Goal: Information Seeking & Learning: Learn about a topic

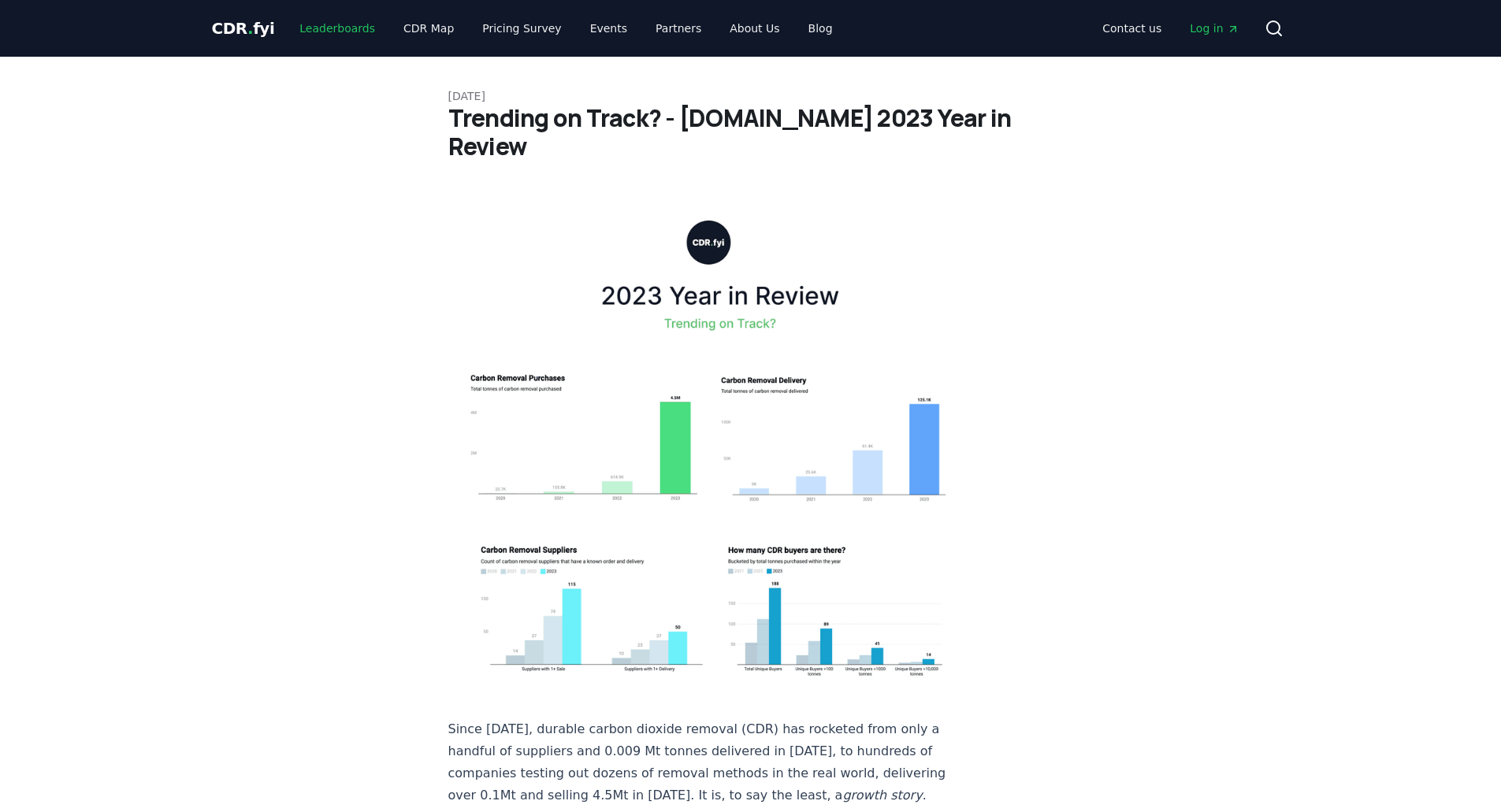
click at [359, 31] on link "Leaderboards" at bounding box center [337, 28] width 101 height 28
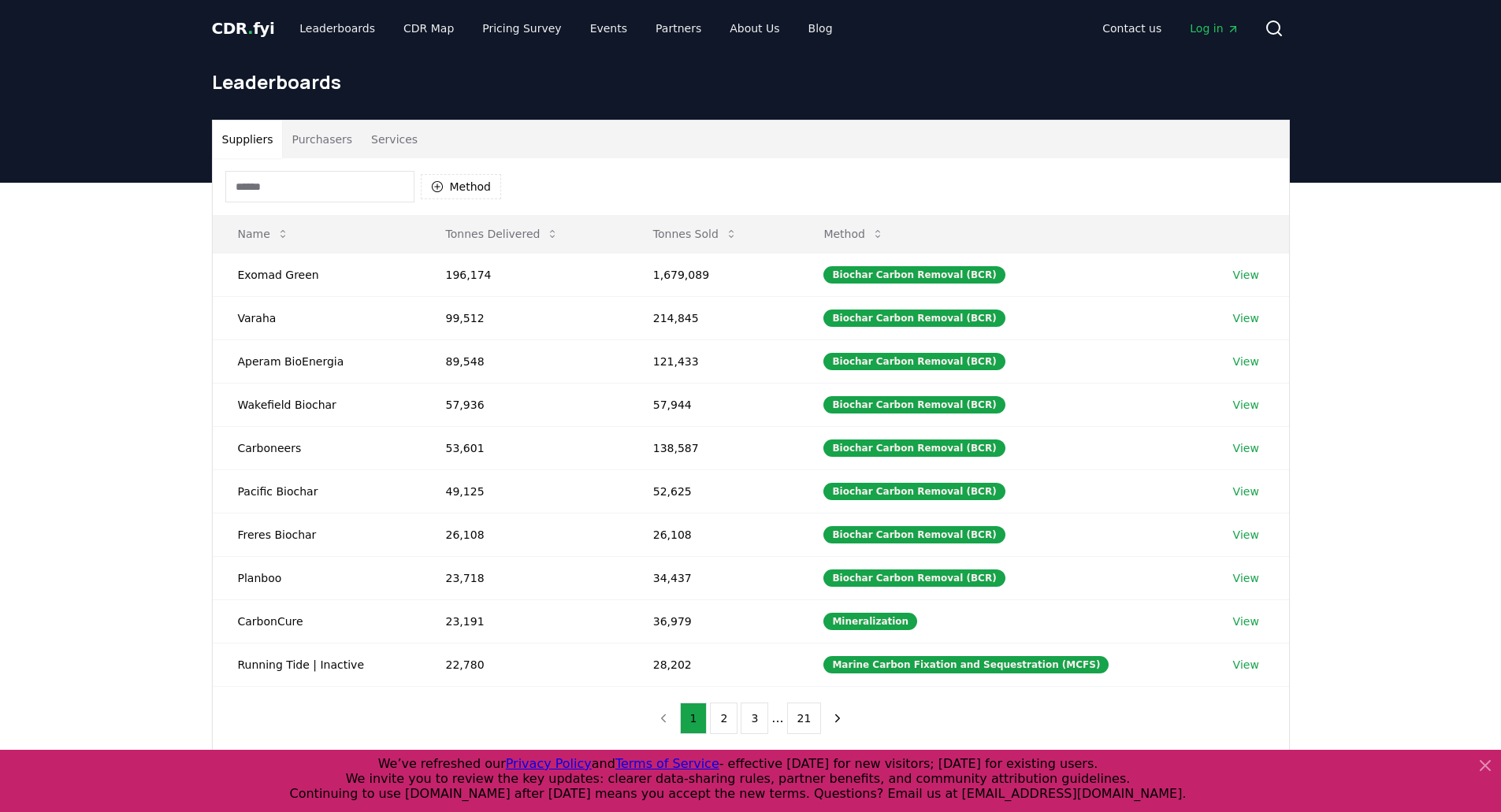
click at [317, 140] on button "Purchasers" at bounding box center [321, 140] width 80 height 37
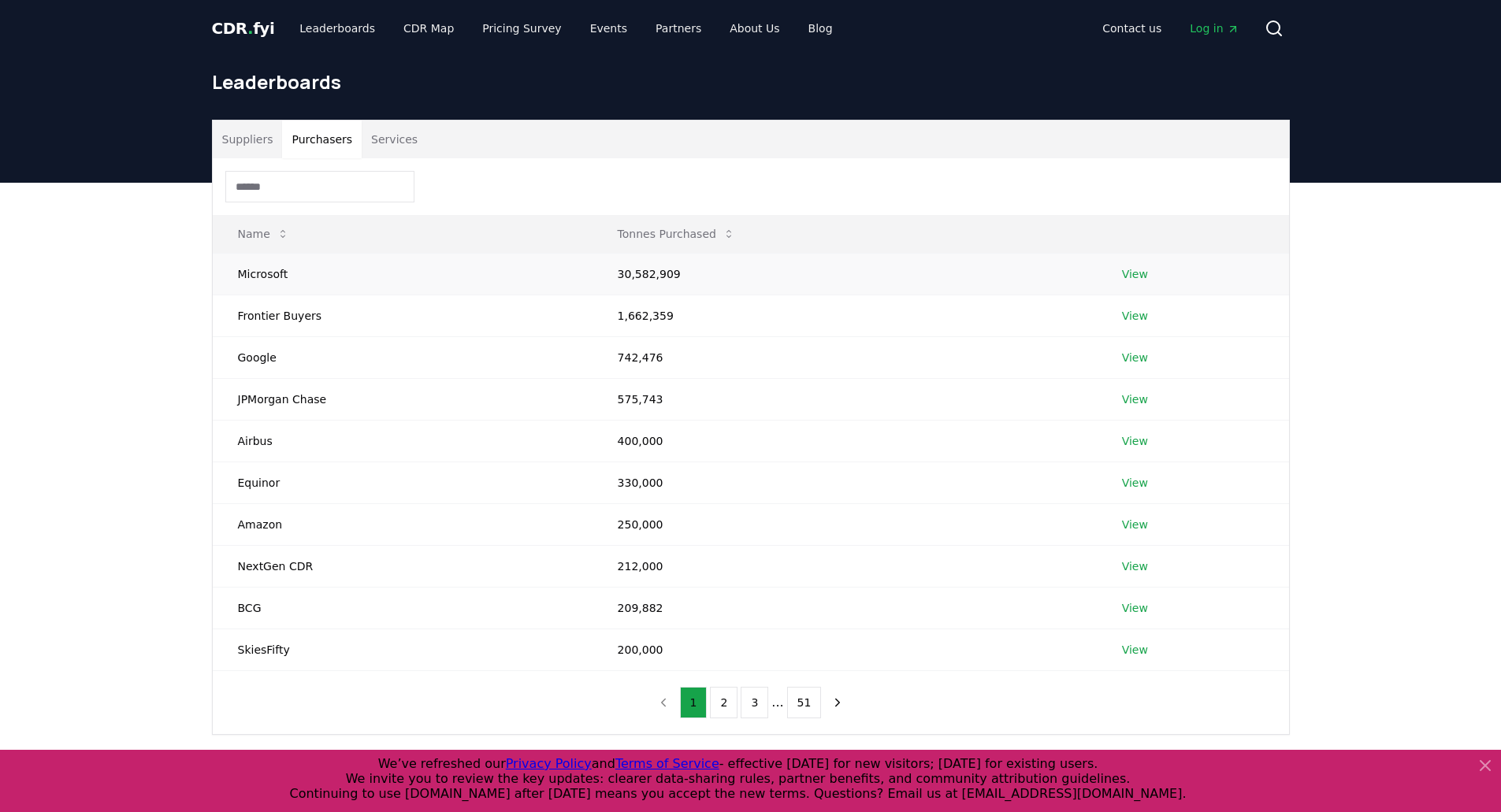
click at [263, 272] on td "Microsoft" at bounding box center [402, 273] width 379 height 42
click at [617, 267] on td "30,582,909" at bounding box center [845, 273] width 504 height 42
click at [1122, 278] on link "View" at bounding box center [1136, 273] width 26 height 16
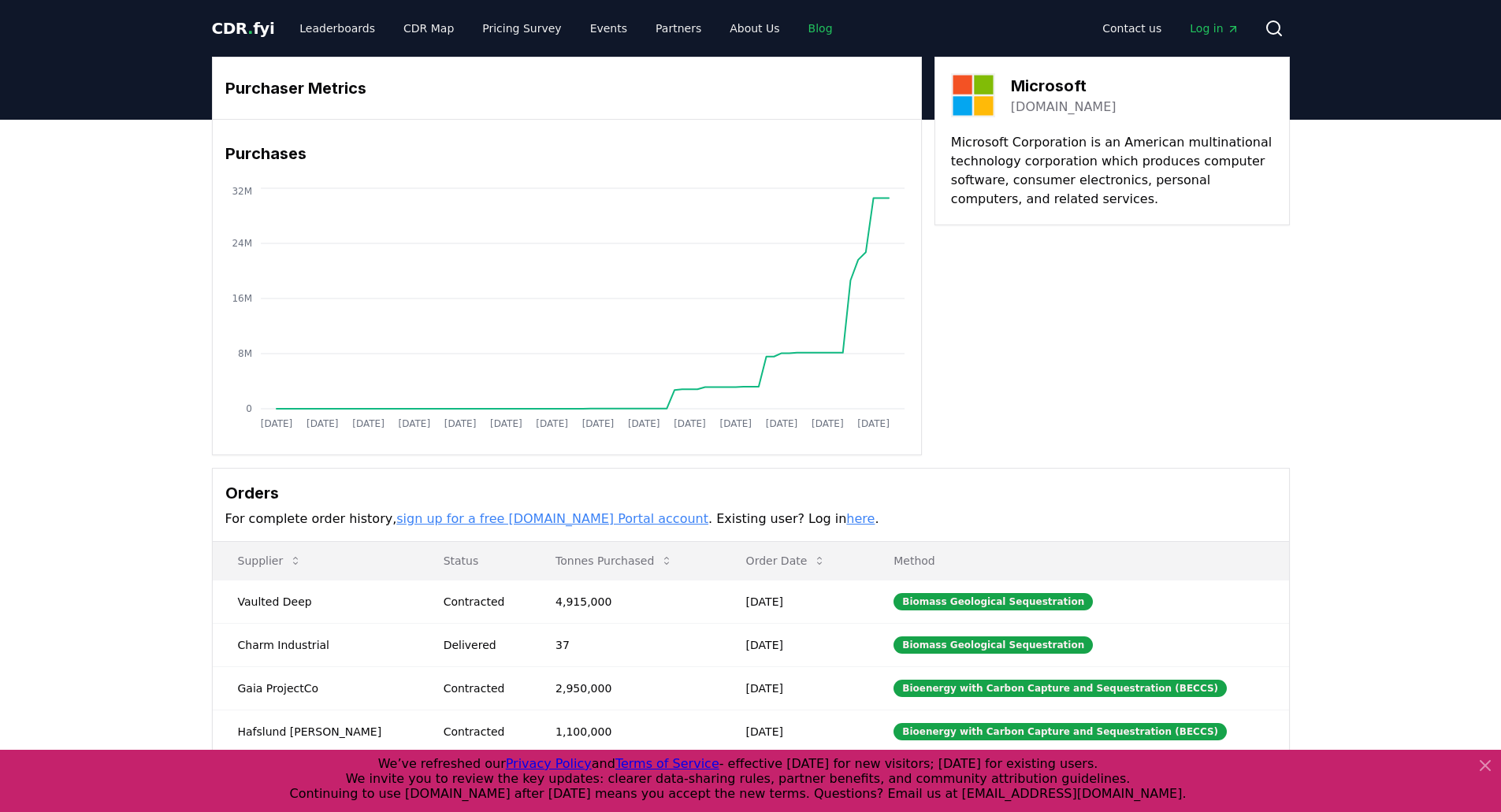
click at [796, 37] on link "Blog" at bounding box center [821, 28] width 50 height 28
click at [1489, 773] on icon at bounding box center [1485, 766] width 19 height 19
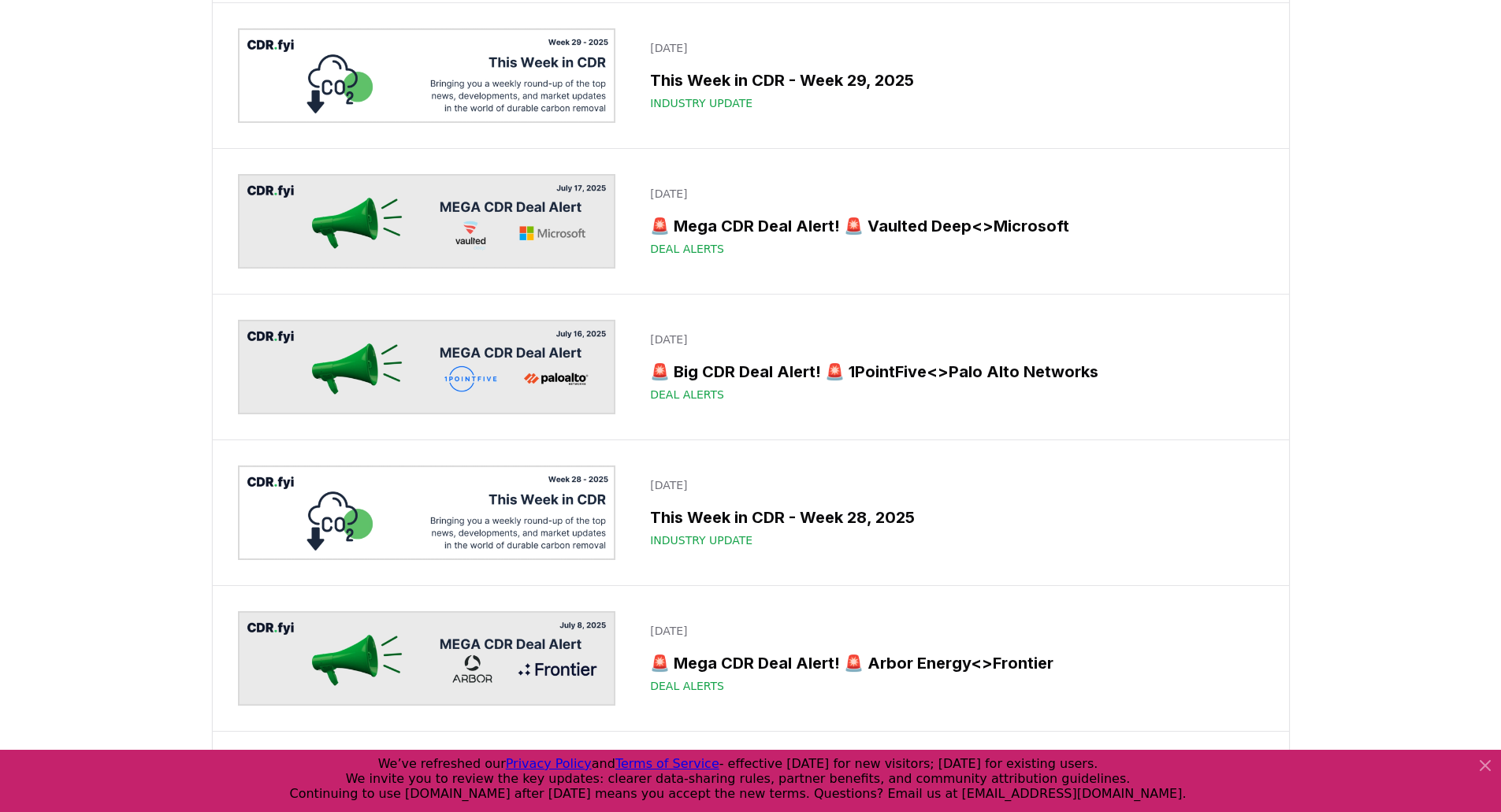
scroll to position [1812, 0]
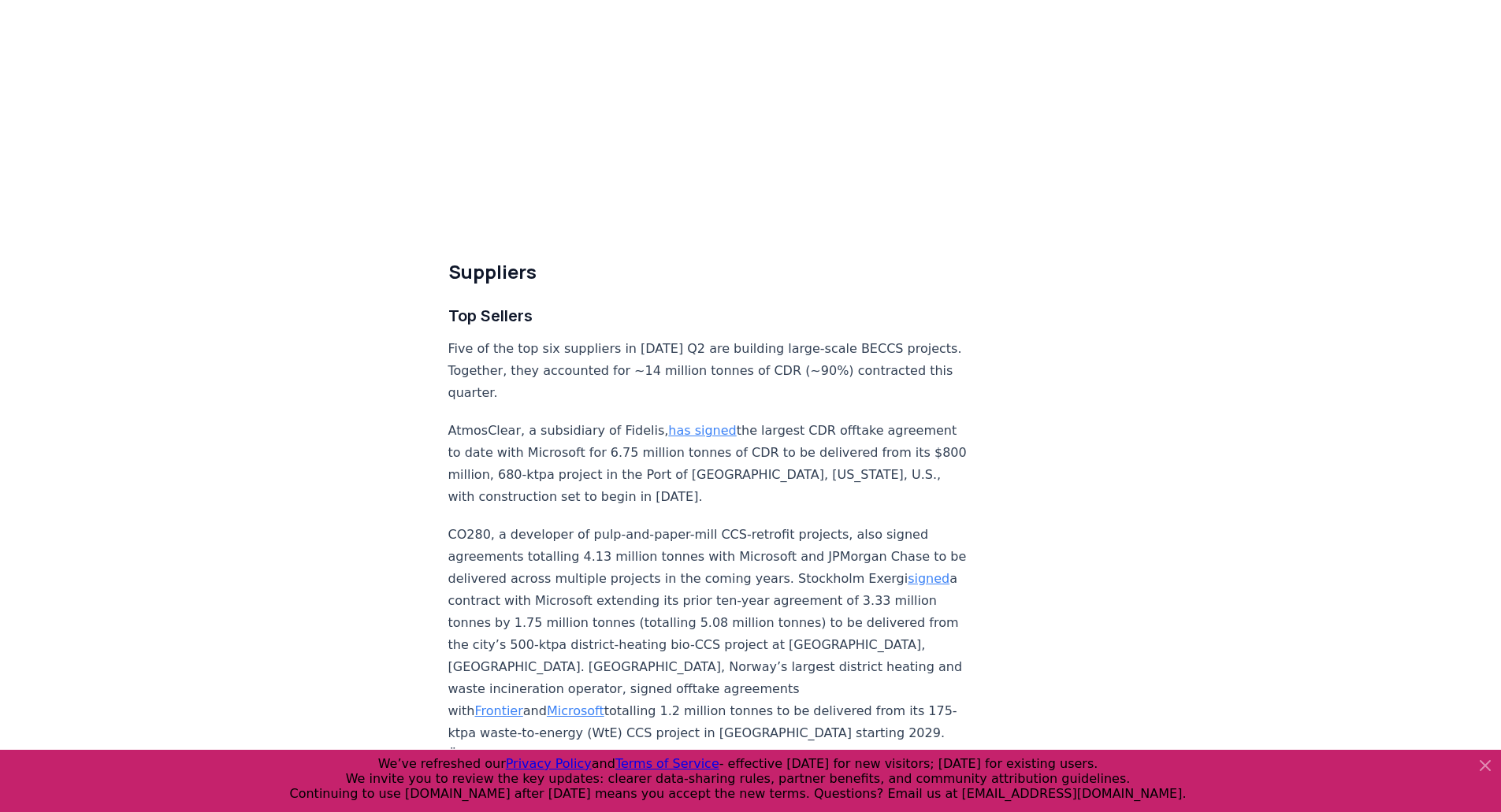
scroll to position [5750, 0]
